Goal: Entertainment & Leisure: Browse casually

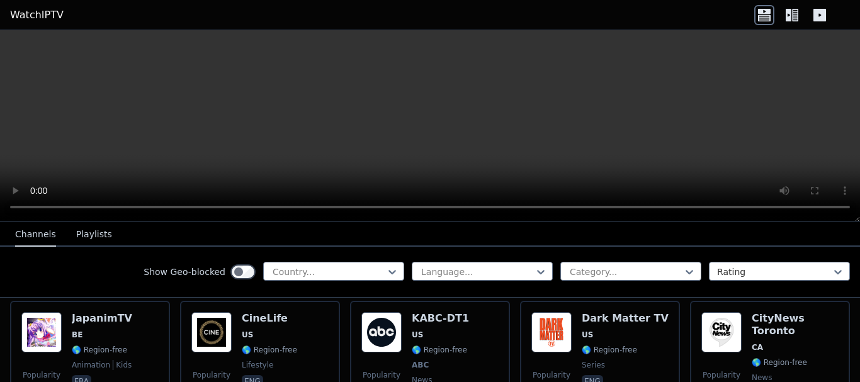
scroll to position [833, 0]
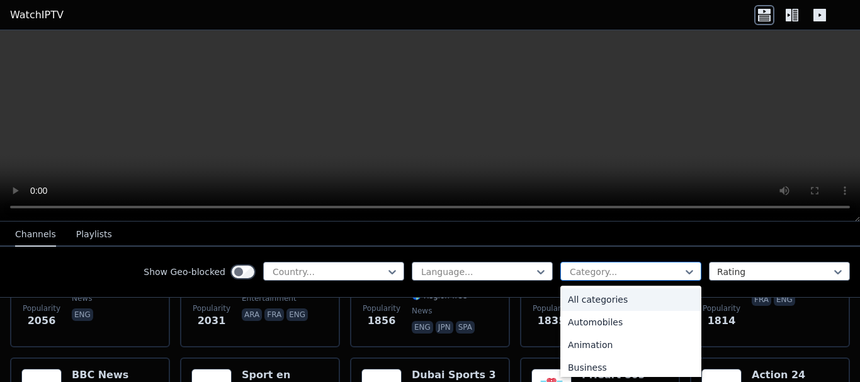
click at [646, 273] on div at bounding box center [625, 272] width 115 height 13
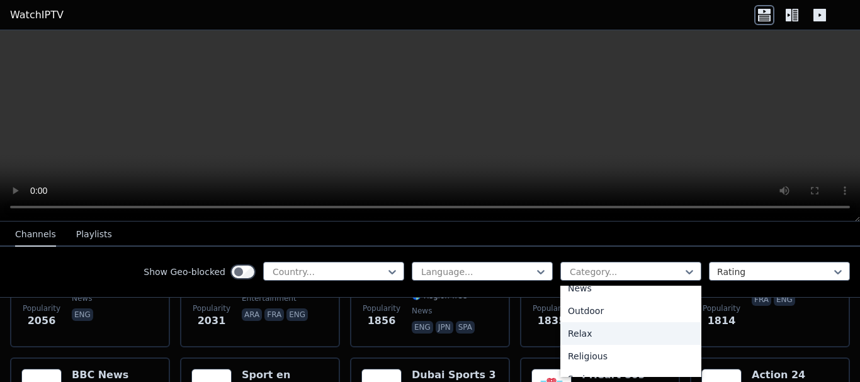
scroll to position [511, 0]
click at [576, 329] on div "Sports" at bounding box center [630, 332] width 141 height 23
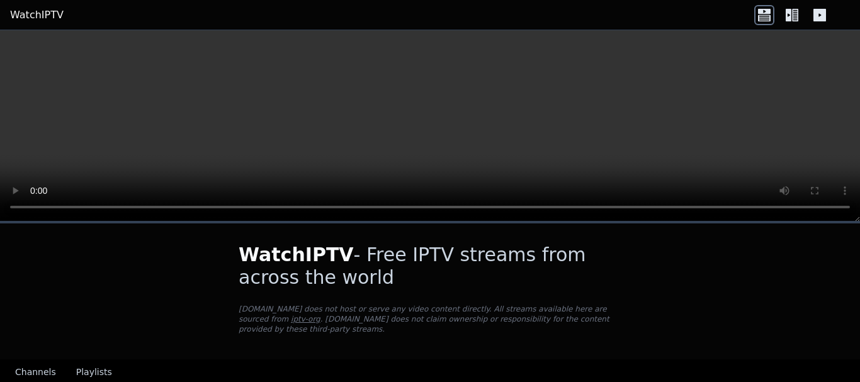
scroll to position [140, 0]
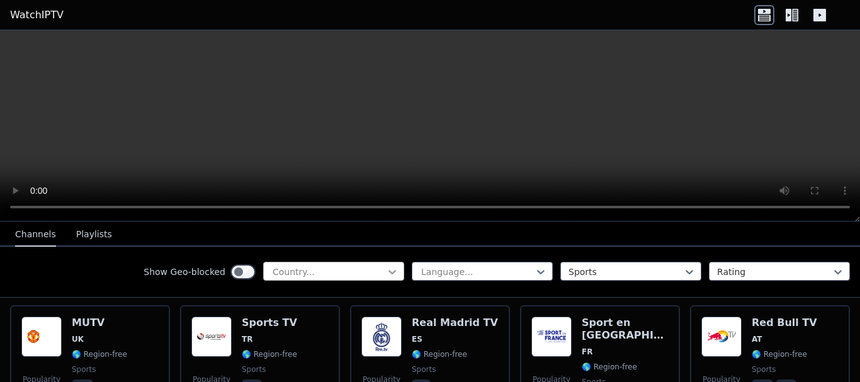
click at [386, 267] on icon at bounding box center [392, 272] width 13 height 13
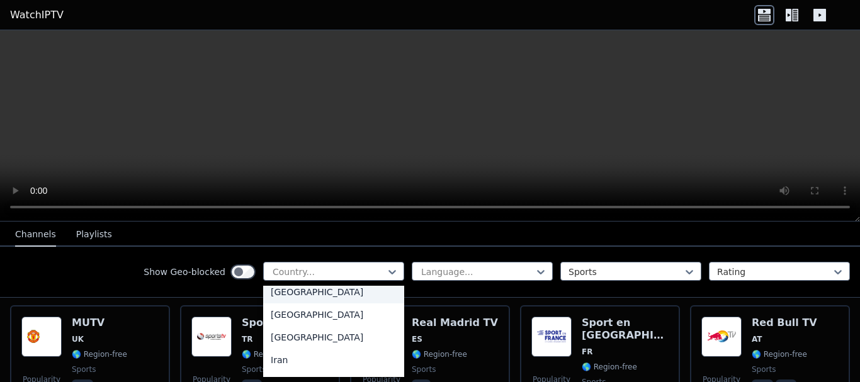
scroll to position [1911, 0]
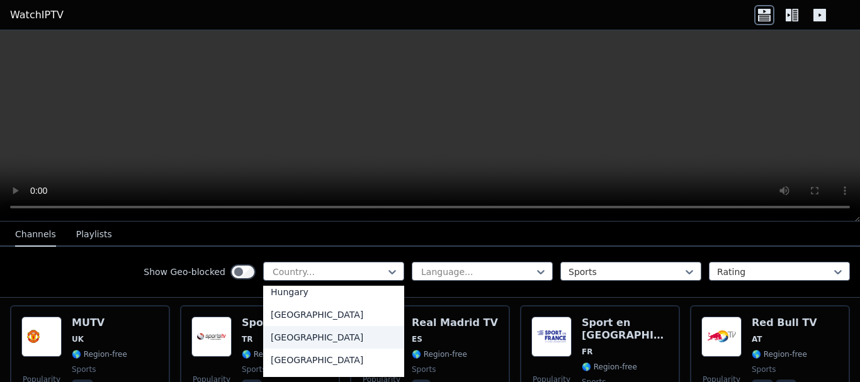
click at [276, 347] on div "[GEOGRAPHIC_DATA]" at bounding box center [333, 337] width 141 height 23
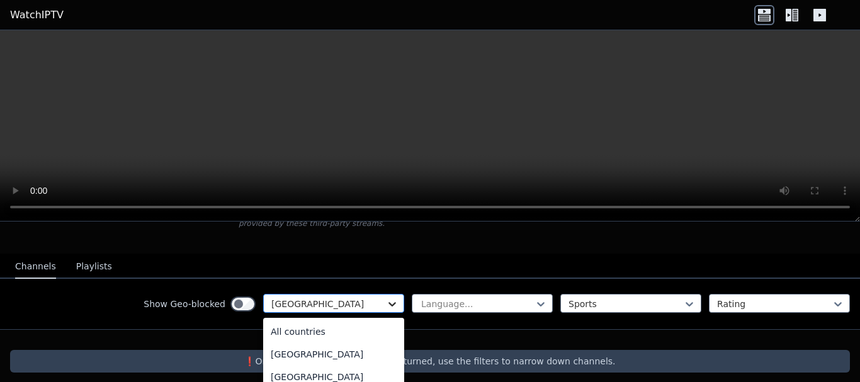
scroll to position [123, 0]
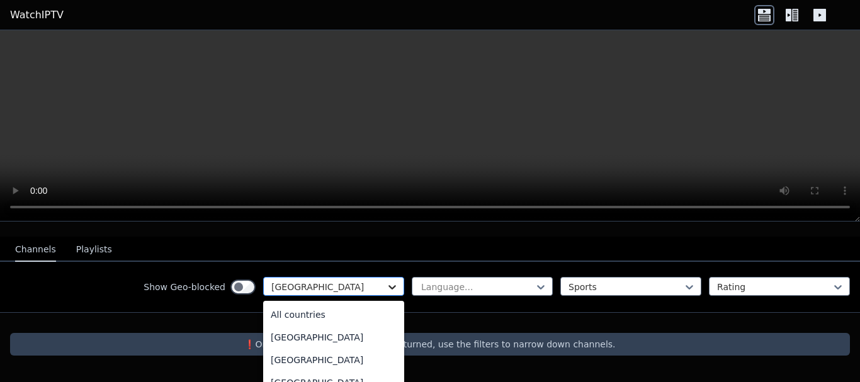
click at [376, 290] on div "Show Geo-blocked option India, selected. 206 results available. Use Up and Down…" at bounding box center [430, 287] width 860 height 51
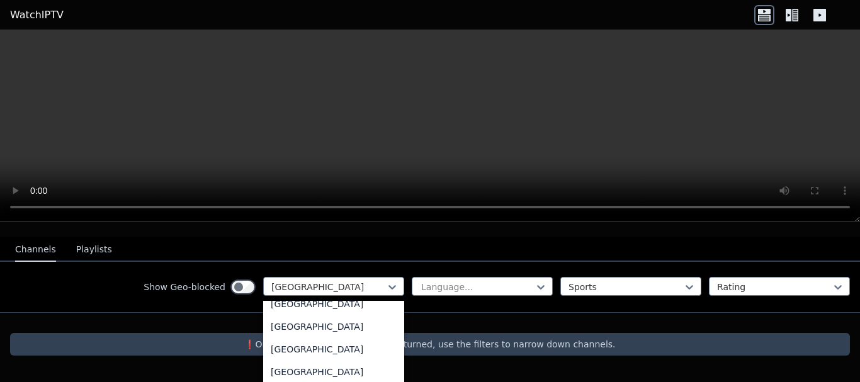
scroll to position [4386, 0]
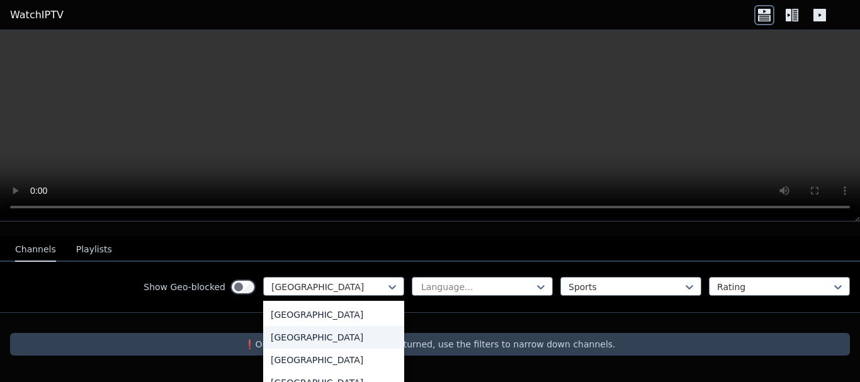
click at [324, 326] on div "[GEOGRAPHIC_DATA]" at bounding box center [333, 337] width 141 height 23
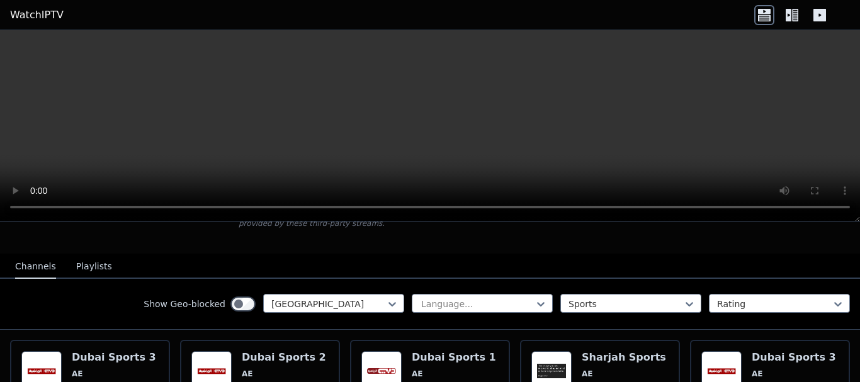
scroll to position [123, 0]
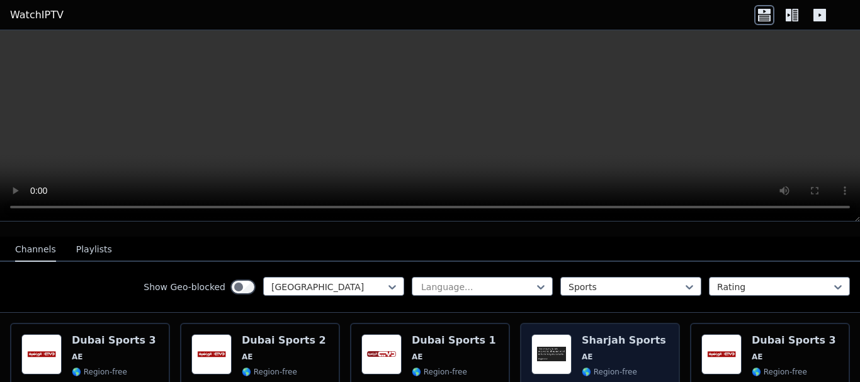
click at [621, 334] on h6 "Sharjah Sports" at bounding box center [624, 340] width 84 height 13
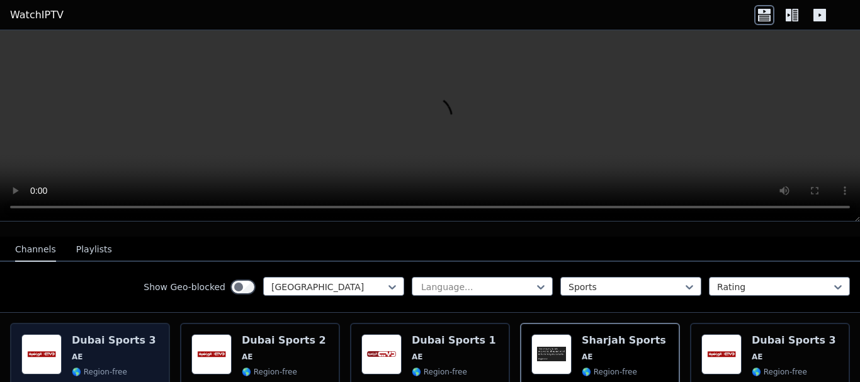
click at [85, 334] on h6 "Dubai Sports 3" at bounding box center [114, 340] width 84 height 13
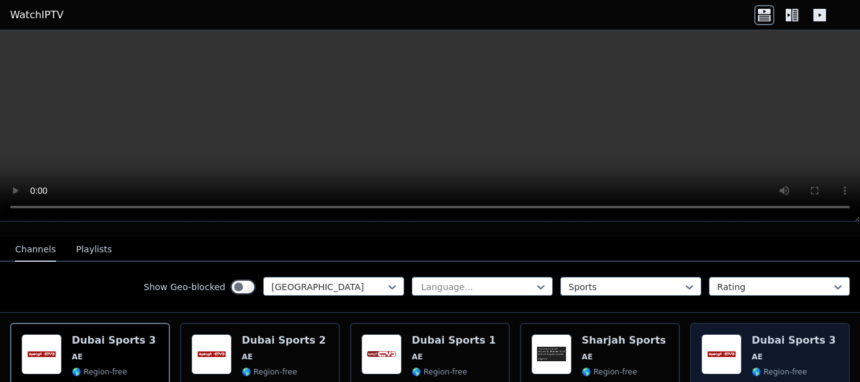
click at [762, 334] on h6 "Dubai Sports 3" at bounding box center [794, 340] width 84 height 13
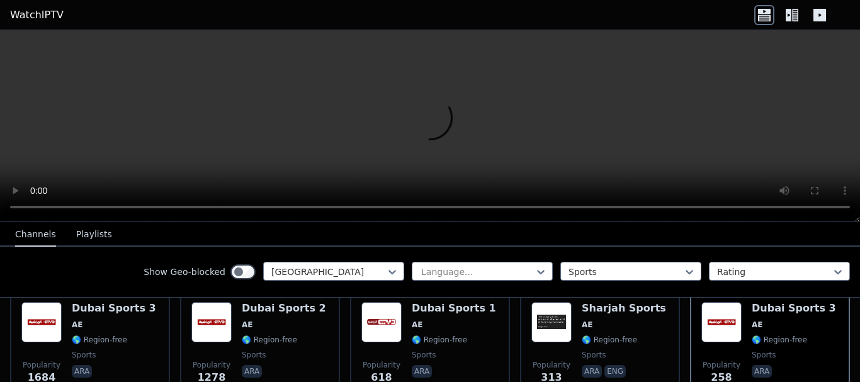
scroll to position [141, 0]
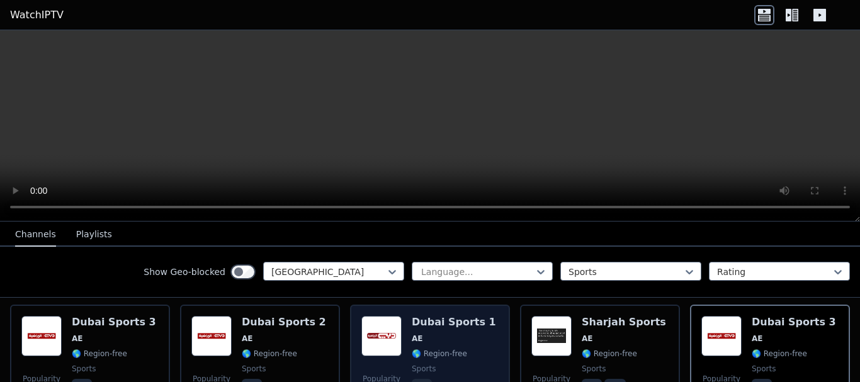
click at [435, 334] on div "Dubai Sports 1 AE 🌎 Region-free sports ara" at bounding box center [454, 361] width 84 height 91
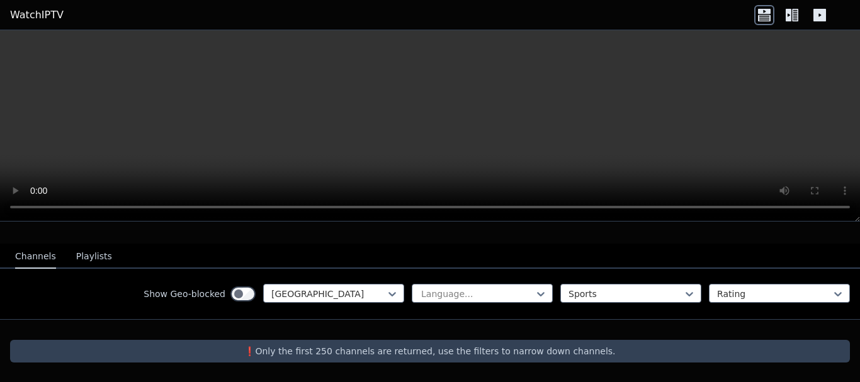
scroll to position [106, 0]
